Goal: Book appointment/travel/reservation

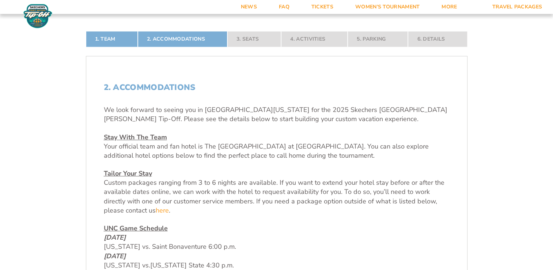
scroll to position [180, 0]
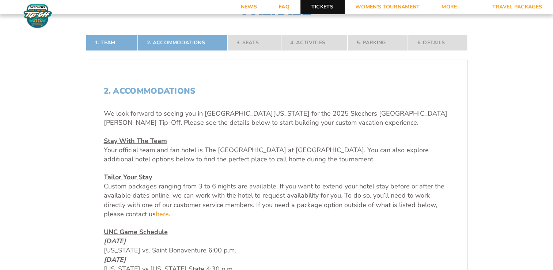
click at [324, 9] on link "Tickets" at bounding box center [322, 7] width 44 height 14
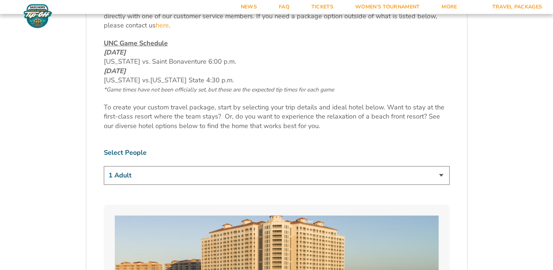
scroll to position [371, 0]
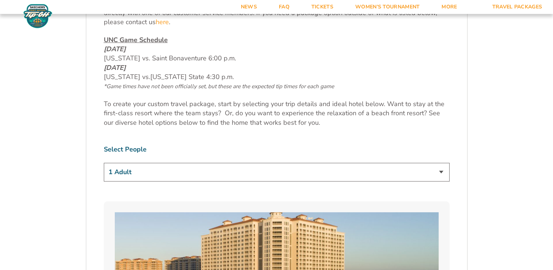
click at [441, 173] on select "1 Adult 2 Adults 3 Adults 4 Adults 2 Adults + 1 Child 2 Adults + 2 Children 2 A…" at bounding box center [277, 172] width 346 height 19
select select "2 Adults"
click at [104, 163] on select "1 Adult 2 Adults 3 Adults 4 Adults 2 Adults + 1 Child 2 Adults + 2 Children 2 A…" at bounding box center [277, 172] width 346 height 19
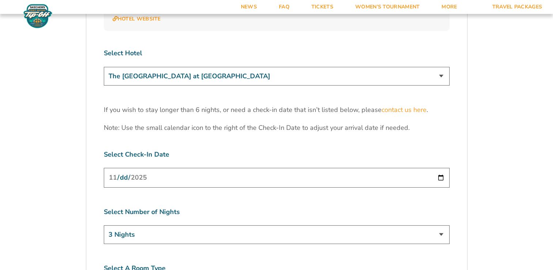
scroll to position [2206, 0]
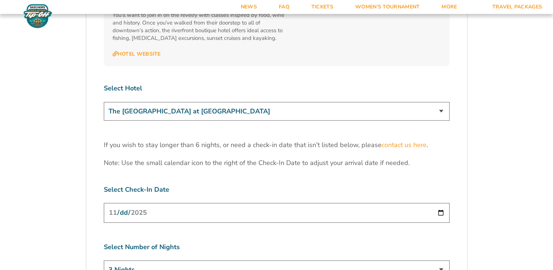
click at [438, 203] on input "[DATE]" at bounding box center [277, 212] width 346 height 19
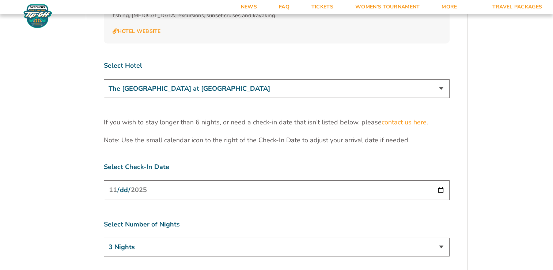
scroll to position [2183, 0]
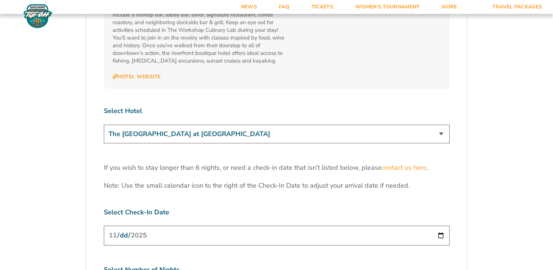
click at [443, 125] on select "The [GEOGRAPHIC_DATA] at [GEOGRAPHIC_DATA] [GEOGRAPHIC_DATA] [GEOGRAPHIC_DATA],…" at bounding box center [277, 134] width 346 height 19
click at [104, 125] on select "The [GEOGRAPHIC_DATA] at [GEOGRAPHIC_DATA] [GEOGRAPHIC_DATA] [GEOGRAPHIC_DATA],…" at bounding box center [277, 134] width 346 height 19
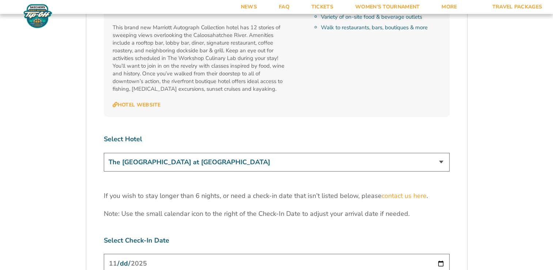
scroll to position [2148, 0]
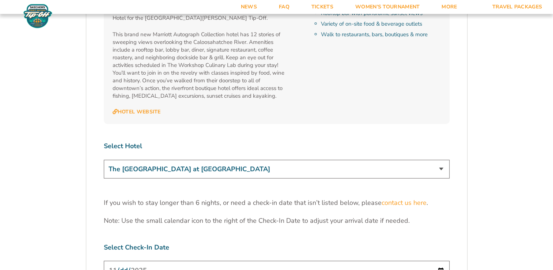
click at [439, 160] on select "The [GEOGRAPHIC_DATA] at [GEOGRAPHIC_DATA] [GEOGRAPHIC_DATA] [GEOGRAPHIC_DATA],…" at bounding box center [277, 169] width 346 height 19
click at [104, 160] on select "The [GEOGRAPHIC_DATA] at [GEOGRAPHIC_DATA] [GEOGRAPHIC_DATA] [GEOGRAPHIC_DATA],…" at bounding box center [277, 169] width 346 height 19
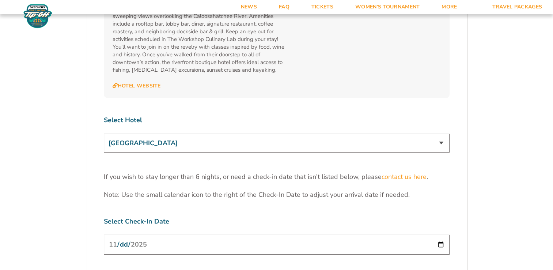
scroll to position [2171, 0]
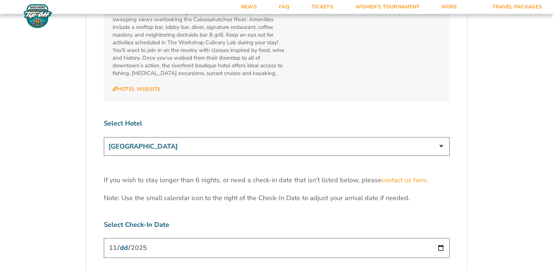
click at [438, 137] on select "The [GEOGRAPHIC_DATA] at [GEOGRAPHIC_DATA] [GEOGRAPHIC_DATA] [GEOGRAPHIC_DATA],…" at bounding box center [277, 146] width 346 height 19
click at [104, 137] on select "The [GEOGRAPHIC_DATA] at [GEOGRAPHIC_DATA] [GEOGRAPHIC_DATA] [GEOGRAPHIC_DATA],…" at bounding box center [277, 146] width 346 height 19
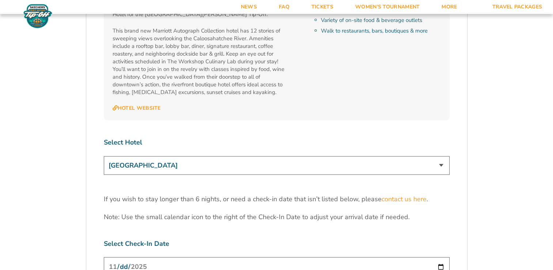
scroll to position [2159, 0]
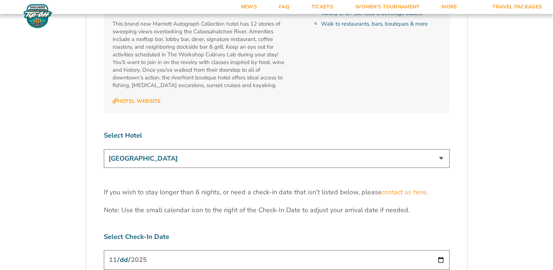
click at [442, 149] on select "The [GEOGRAPHIC_DATA] at [GEOGRAPHIC_DATA] [GEOGRAPHIC_DATA] [GEOGRAPHIC_DATA],…" at bounding box center [277, 158] width 346 height 19
click at [104, 149] on select "The [GEOGRAPHIC_DATA] at [GEOGRAPHIC_DATA] [GEOGRAPHIC_DATA] [GEOGRAPHIC_DATA],…" at bounding box center [277, 158] width 346 height 19
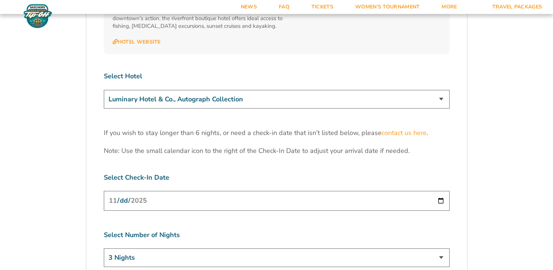
scroll to position [2221, 0]
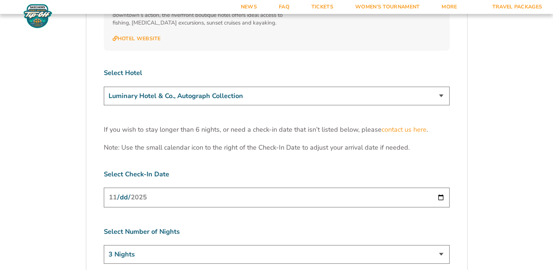
click at [439, 87] on select "The [GEOGRAPHIC_DATA] at [GEOGRAPHIC_DATA] [GEOGRAPHIC_DATA] [GEOGRAPHIC_DATA],…" at bounding box center [277, 96] width 346 height 19
select select "17486"
click at [104, 87] on select "The [GEOGRAPHIC_DATA] at [GEOGRAPHIC_DATA] [GEOGRAPHIC_DATA] [GEOGRAPHIC_DATA],…" at bounding box center [277, 96] width 346 height 19
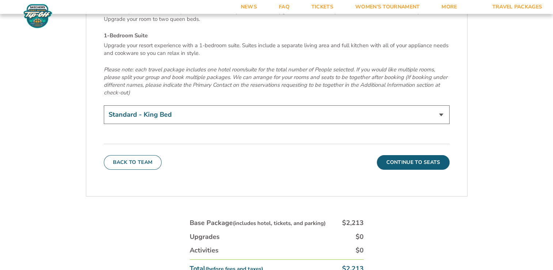
scroll to position [2565, 0]
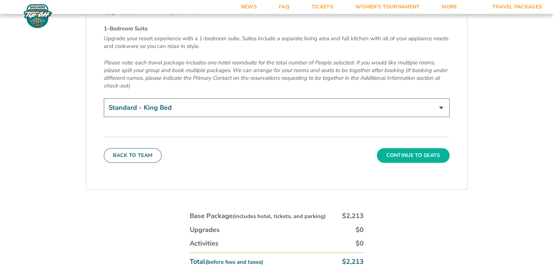
click at [423, 148] on button "Continue To Seats" at bounding box center [413, 155] width 72 height 15
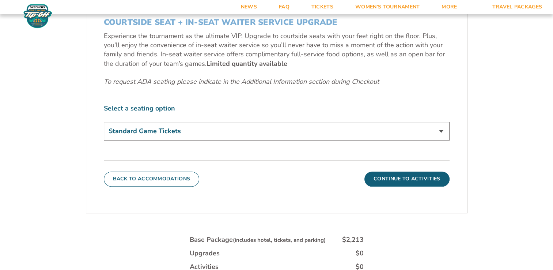
scroll to position [352, 0]
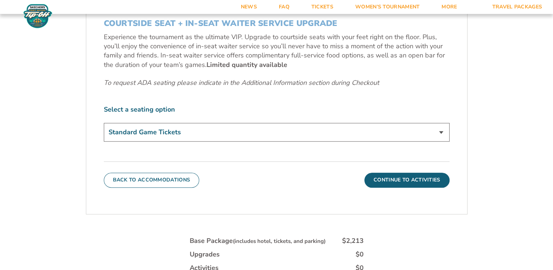
click at [442, 132] on select "Standard Game Tickets Midcourt Seat Upgrade (+$140 per person) Courtside Seat +…" at bounding box center [277, 132] width 346 height 19
click at [104, 123] on select "Standard Game Tickets Midcourt Seat Upgrade (+$140 per person) Courtside Seat +…" at bounding box center [277, 132] width 346 height 19
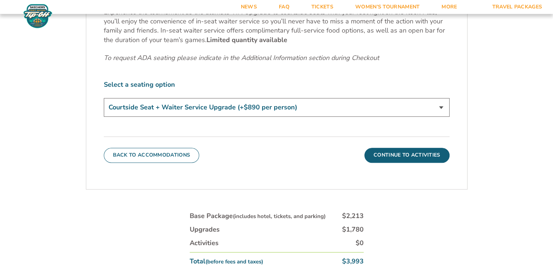
scroll to position [351, 0]
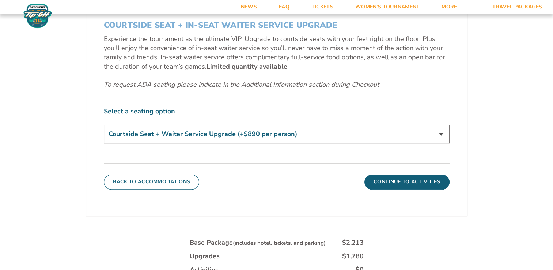
click at [443, 131] on select "Standard Game Tickets Midcourt Seat Upgrade (+$140 per person) Courtside Seat +…" at bounding box center [277, 134] width 346 height 19
select select "Midcourt Seat Upgrade"
click at [104, 125] on select "Standard Game Tickets Midcourt Seat Upgrade (+$140 per person) Courtside Seat +…" at bounding box center [277, 134] width 346 height 19
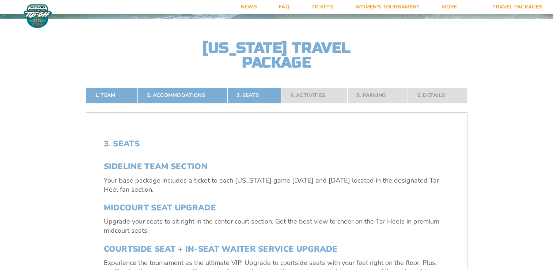
scroll to position [94, 0]
